Goal: Register for event/course

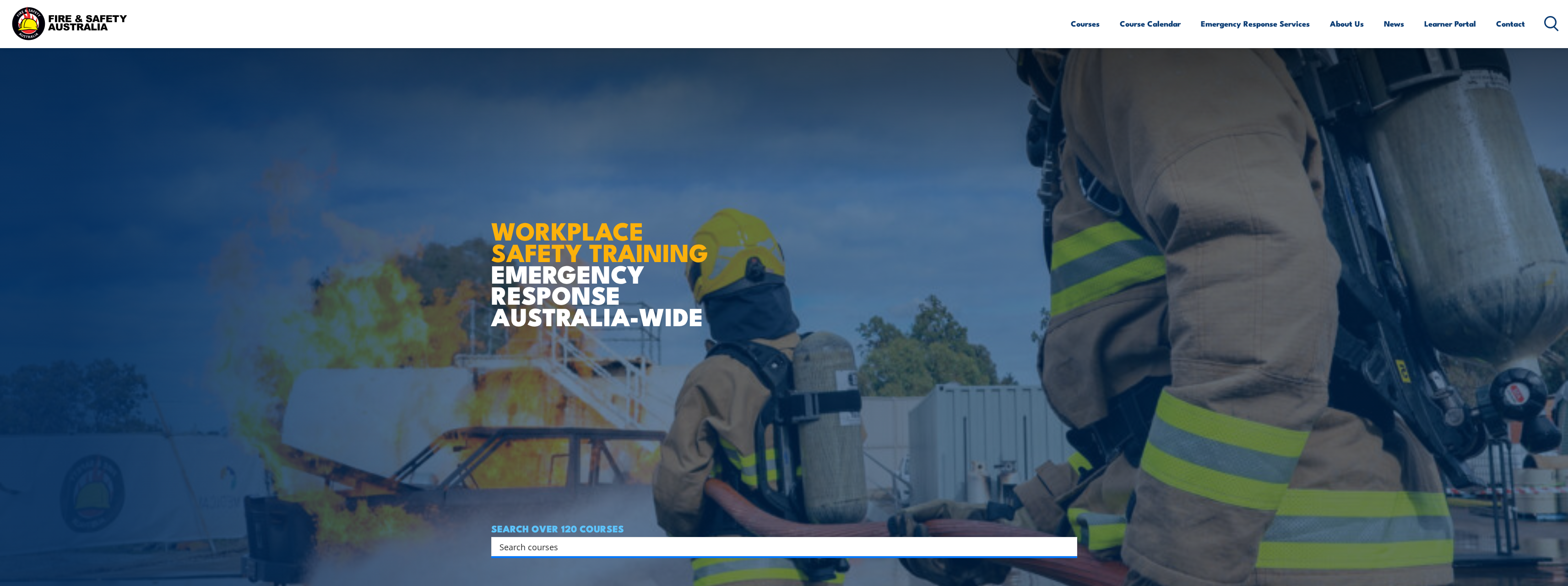
scroll to position [229, 0]
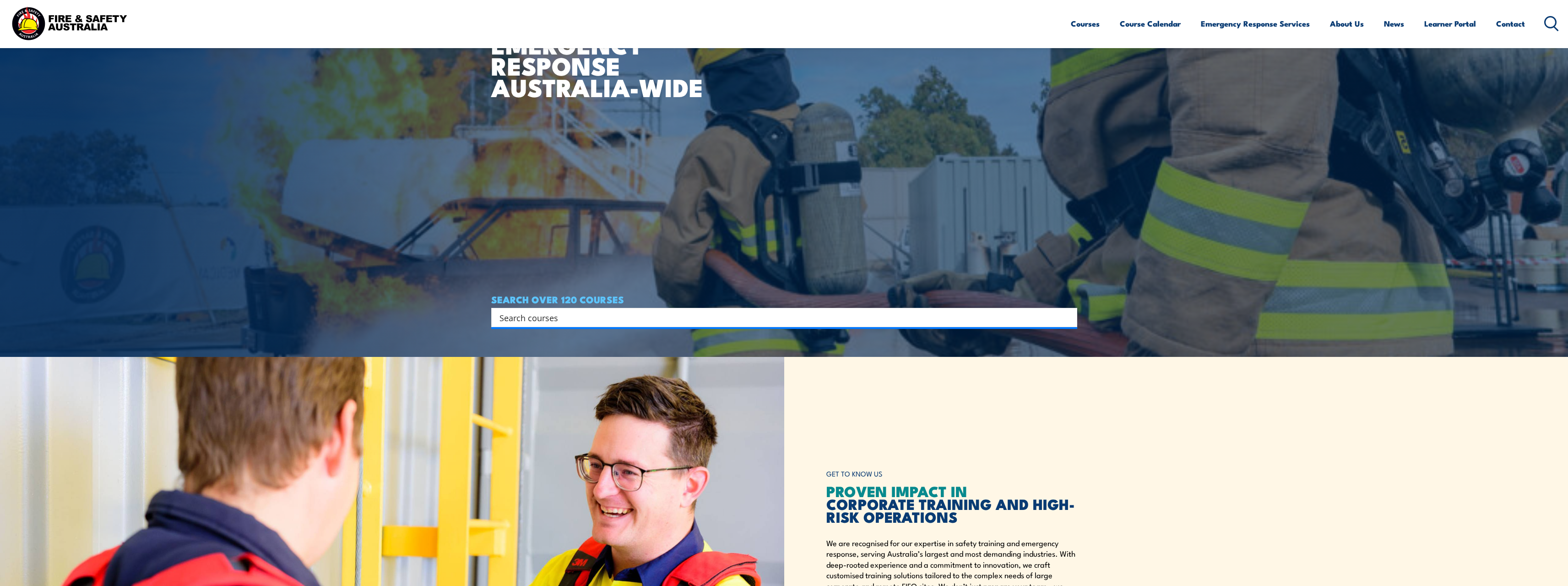
click at [1035, 320] on input "Search input" at bounding box center [779, 317] width 558 height 14
type input "remote first aid"
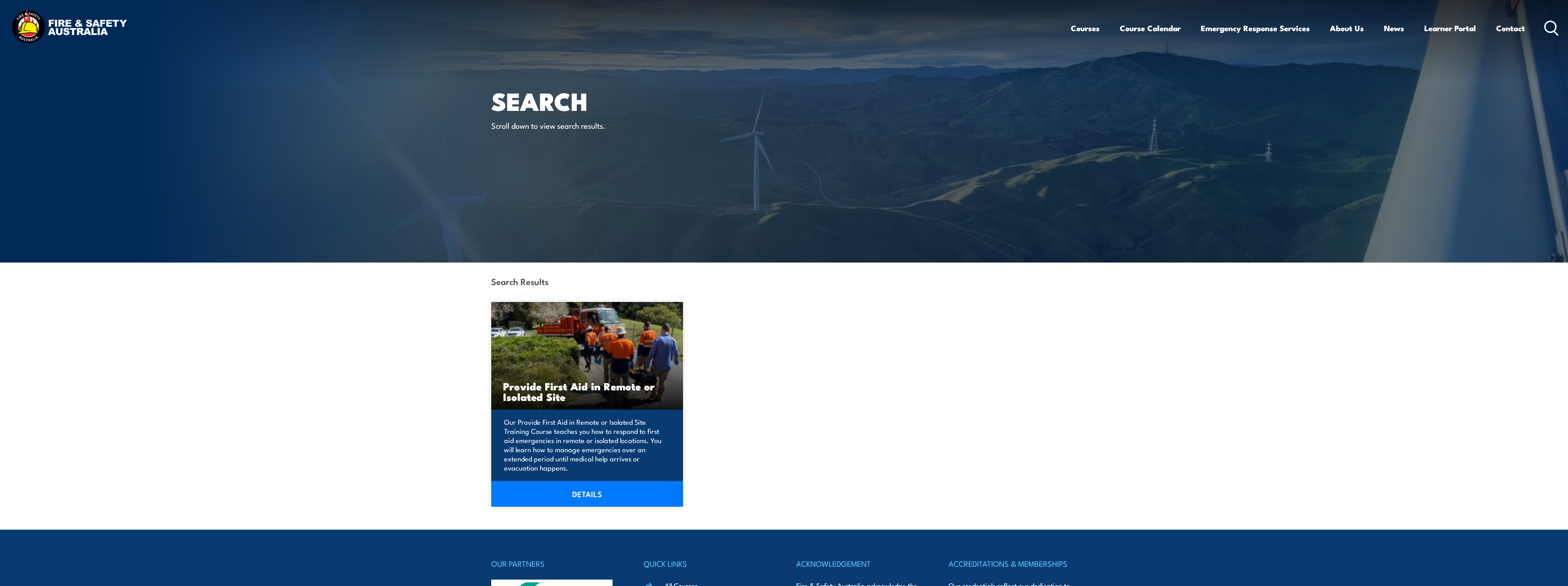
click at [583, 495] on link "DETAILS" at bounding box center [587, 494] width 192 height 26
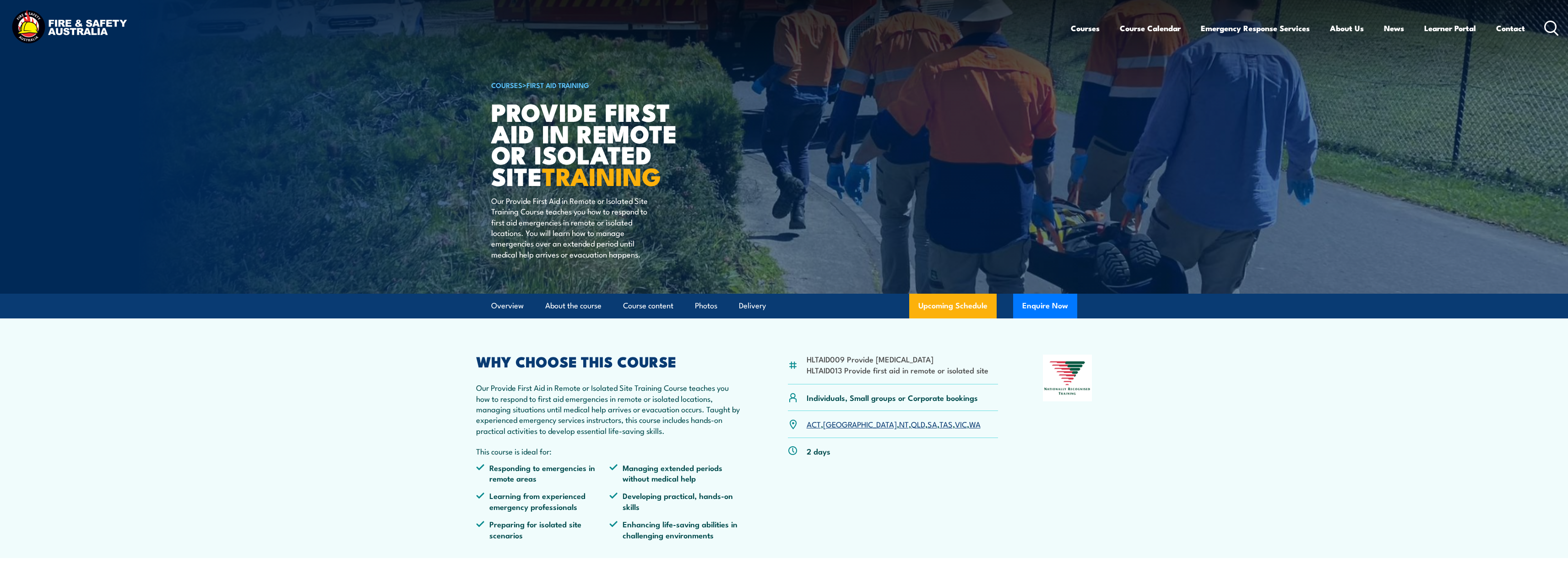
click at [911, 424] on link "QLD" at bounding box center [918, 424] width 14 height 11
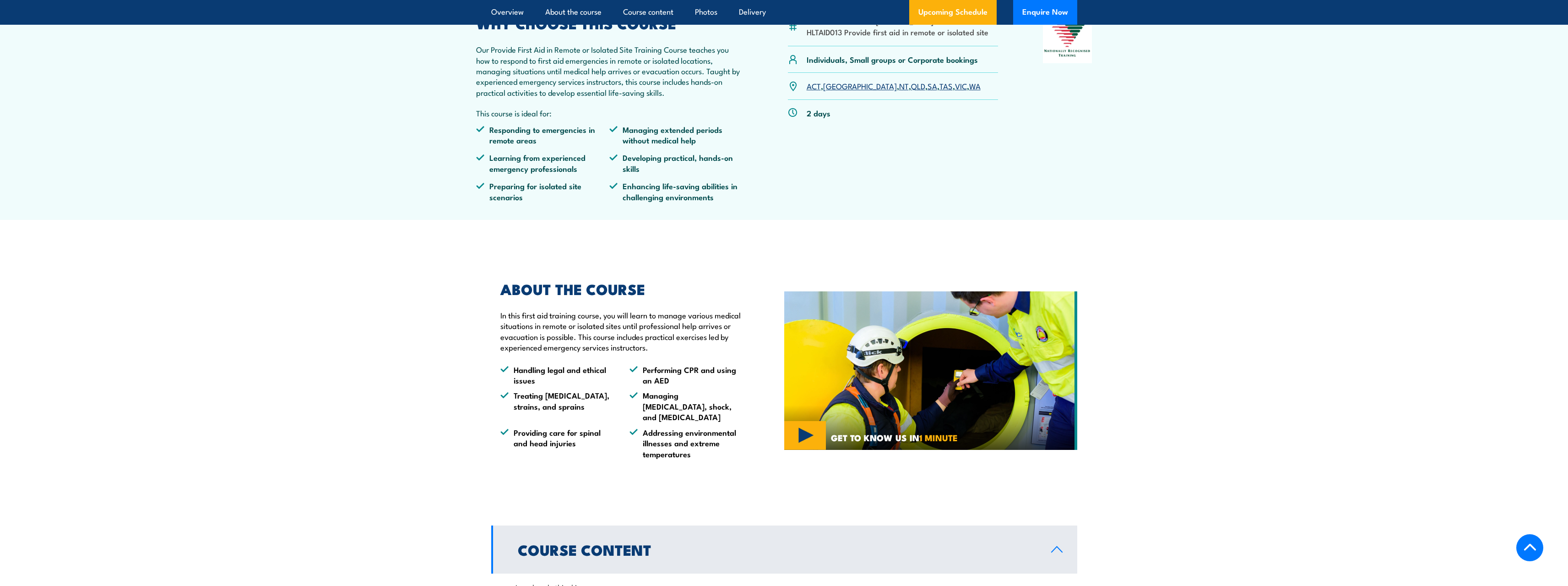
scroll to position [183, 0]
